Goal: Task Accomplishment & Management: Manage account settings

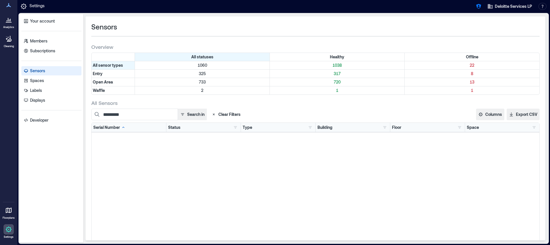
scroll to position [155, 0]
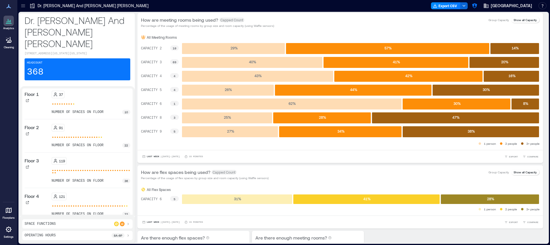
click at [8, 210] on icon at bounding box center [8, 210] width 7 height 7
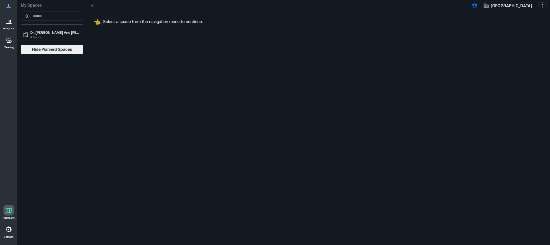
click at [7, 227] on icon at bounding box center [8, 229] width 7 height 7
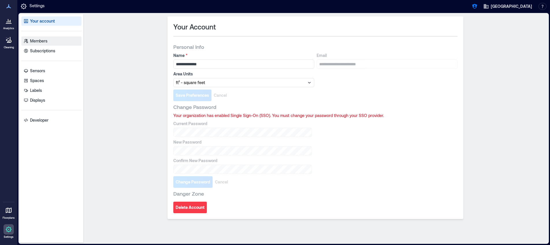
click at [62, 38] on link "Members" at bounding box center [51, 40] width 60 height 9
